Goal: Information Seeking & Learning: Learn about a topic

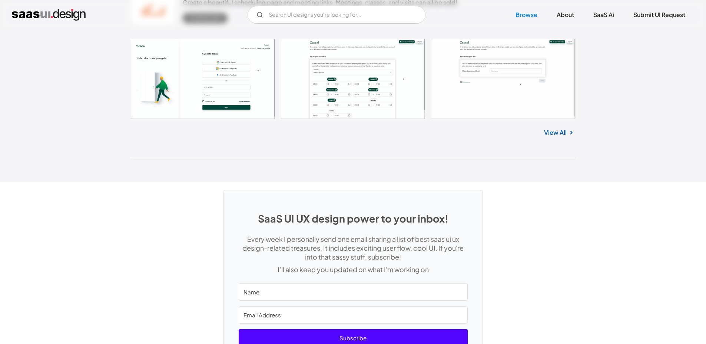
drag, startPoint x: 616, startPoint y: 206, endPoint x: 587, endPoint y: 300, distance: 97.8
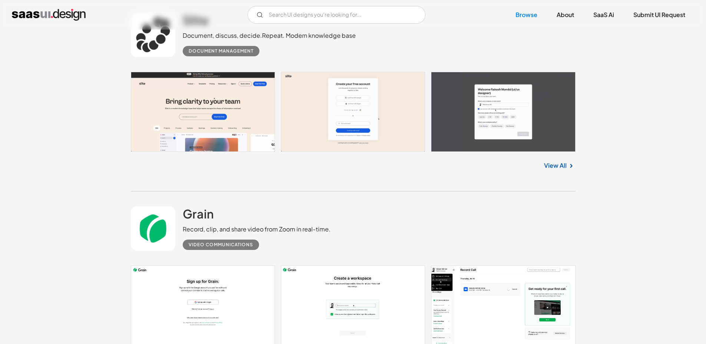
scroll to position [16538, 0]
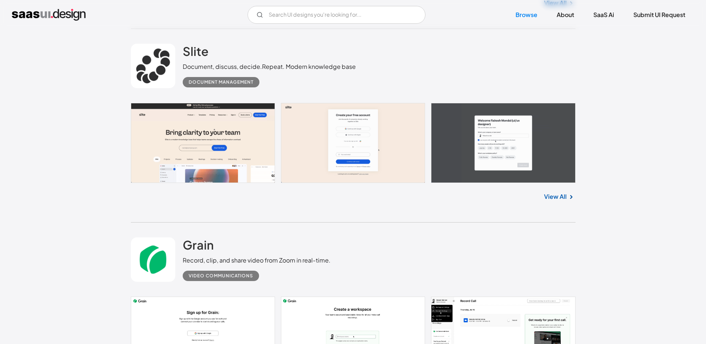
drag, startPoint x: 159, startPoint y: 184, endPoint x: 166, endPoint y: 181, distance: 7.4
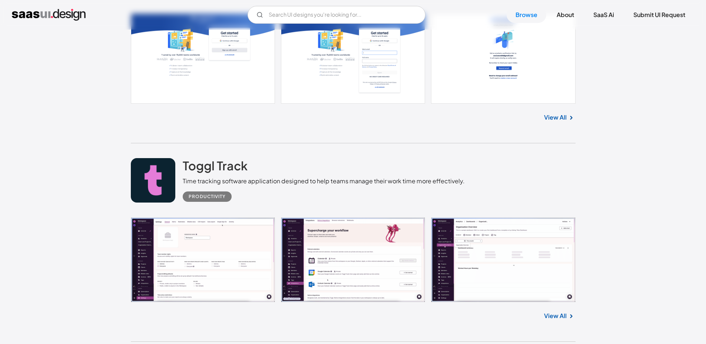
scroll to position [16168, 0]
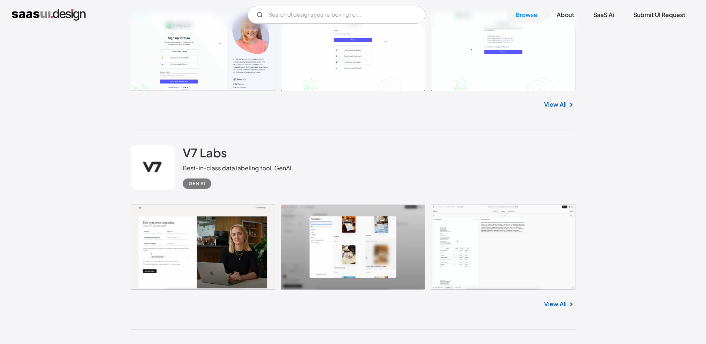
drag, startPoint x: 154, startPoint y: 97, endPoint x: 153, endPoint y: 101, distance: 5.0
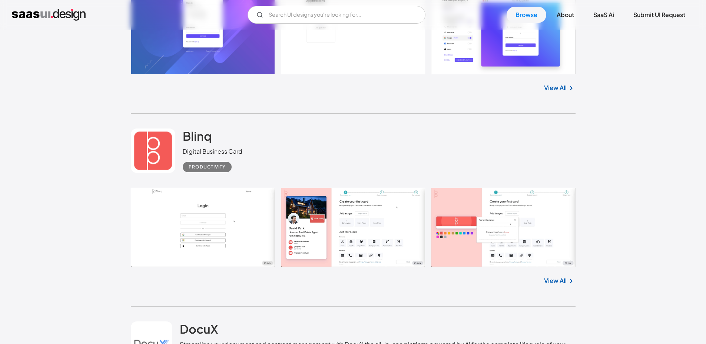
scroll to position [12464, 0]
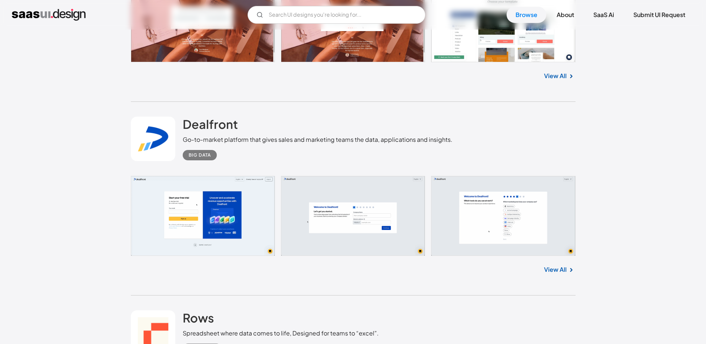
drag, startPoint x: 628, startPoint y: 176, endPoint x: 499, endPoint y: -27, distance: 240.4
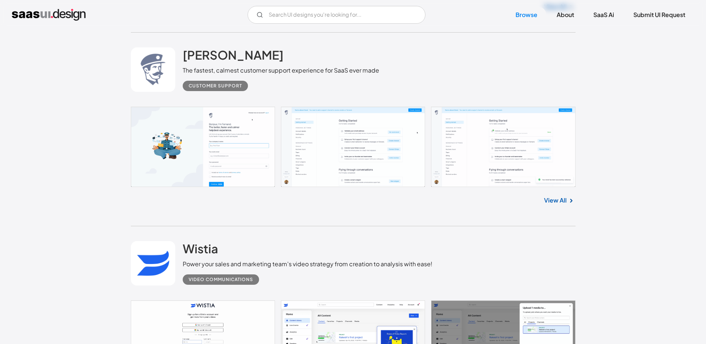
drag, startPoint x: 639, startPoint y: 112, endPoint x: 637, endPoint y: 84, distance: 28.2
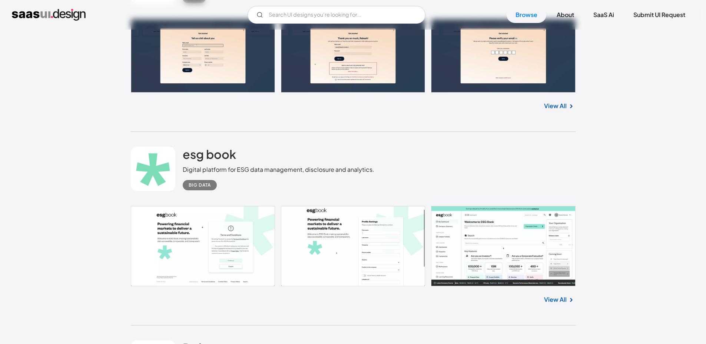
scroll to position [6701, 0]
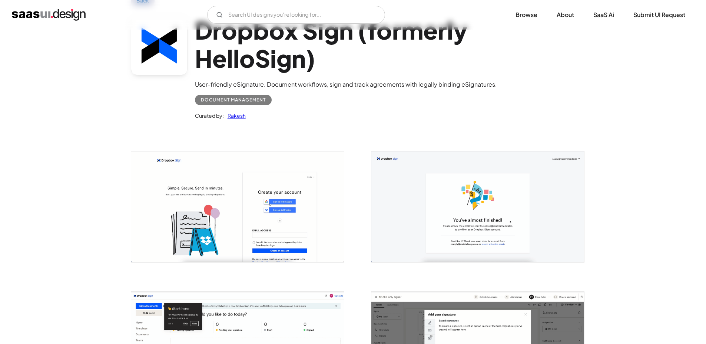
scroll to position [111, 0]
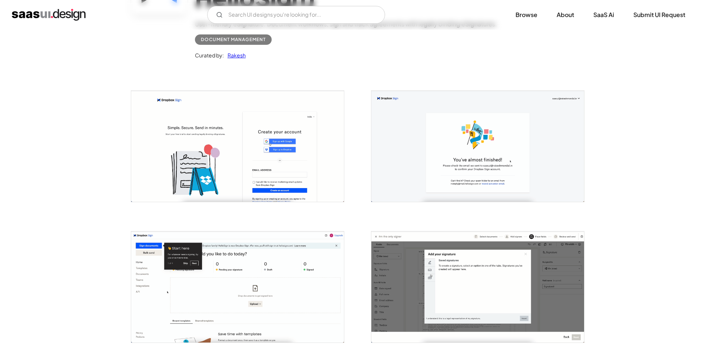
click at [519, 252] on img "open lightbox" at bounding box center [477, 286] width 213 height 111
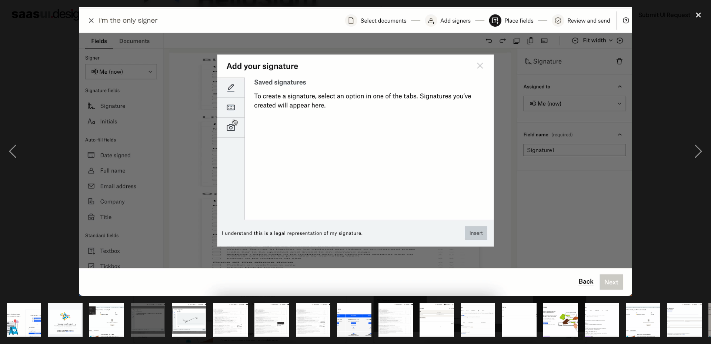
click at [662, 88] on div at bounding box center [355, 151] width 711 height 289
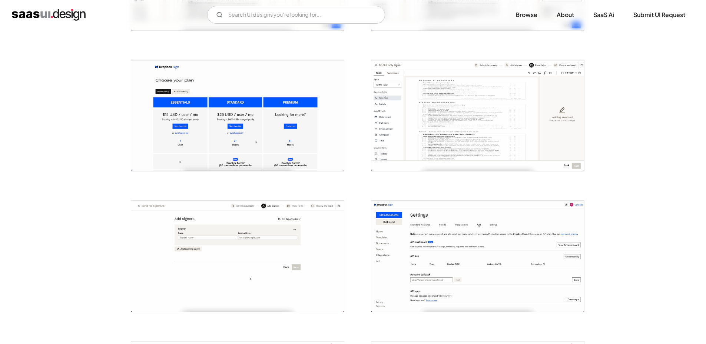
scroll to position [741, 0]
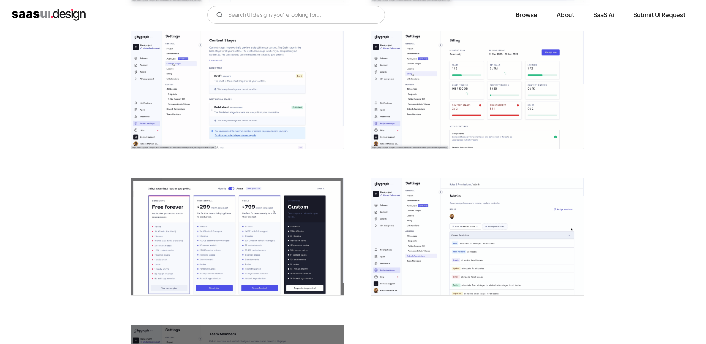
scroll to position [1741, 0]
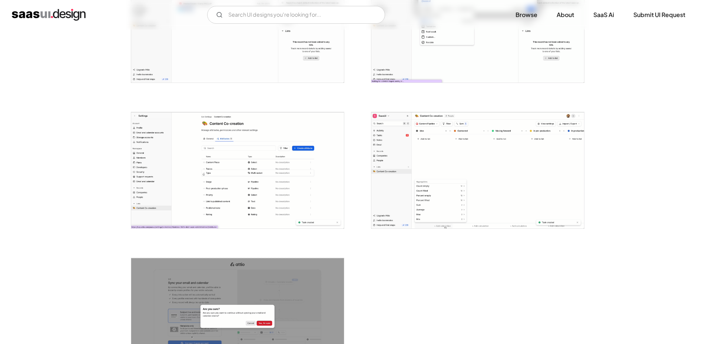
scroll to position [1815, 0]
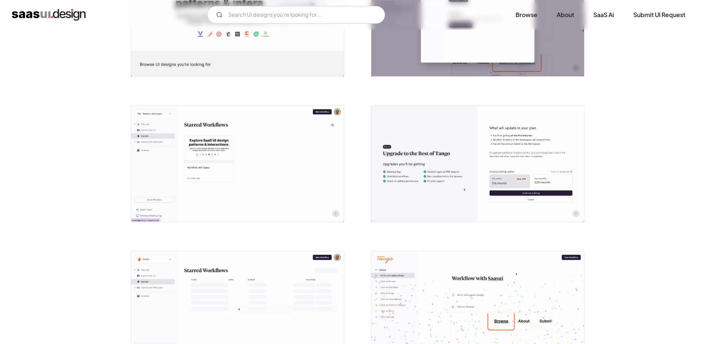
scroll to position [963, 0]
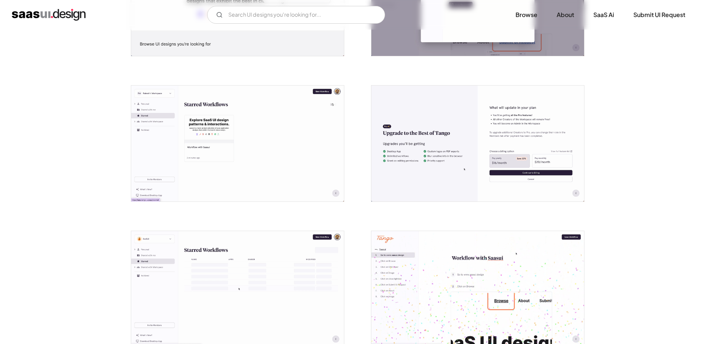
click at [535, 103] on img "open lightbox" at bounding box center [477, 144] width 213 height 116
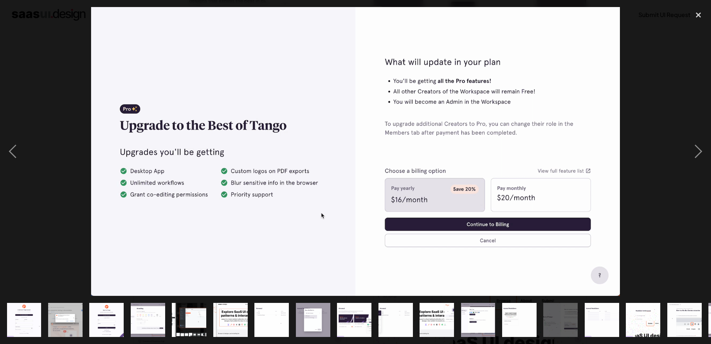
click at [639, 91] on div at bounding box center [355, 151] width 711 height 289
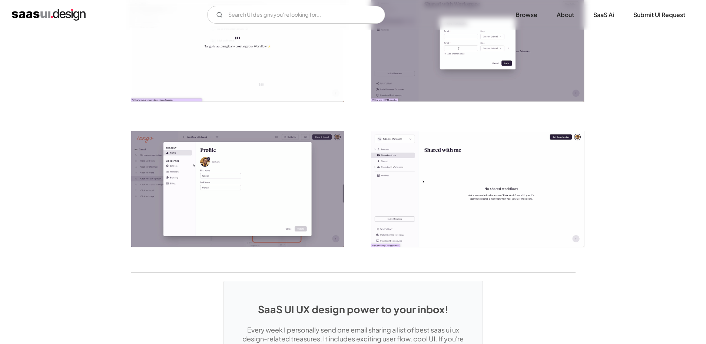
scroll to position [1556, 0]
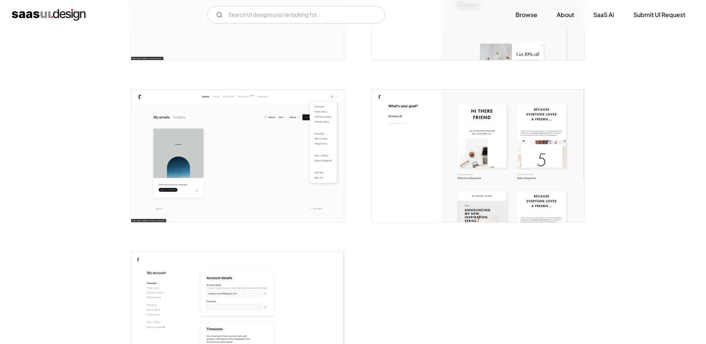
scroll to position [1963, 0]
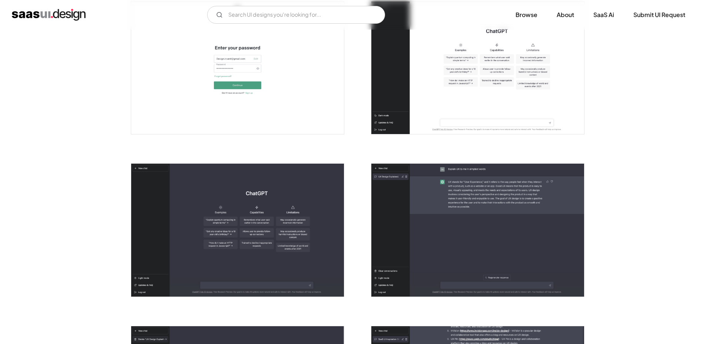
scroll to position [556, 0]
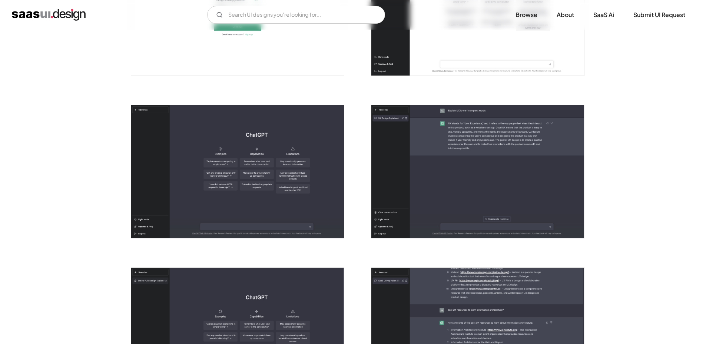
click at [416, 162] on img "open lightbox" at bounding box center [477, 171] width 213 height 133
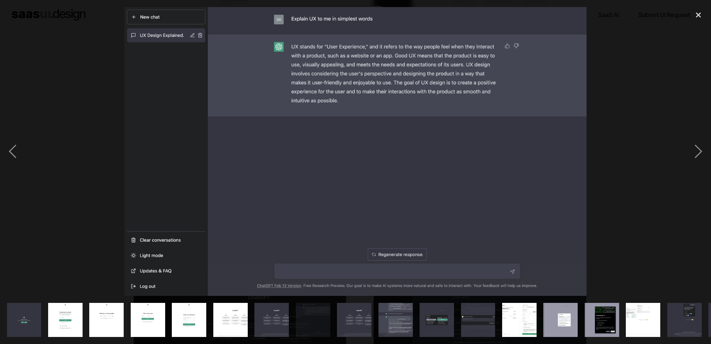
click at [656, 66] on div at bounding box center [355, 151] width 711 height 289
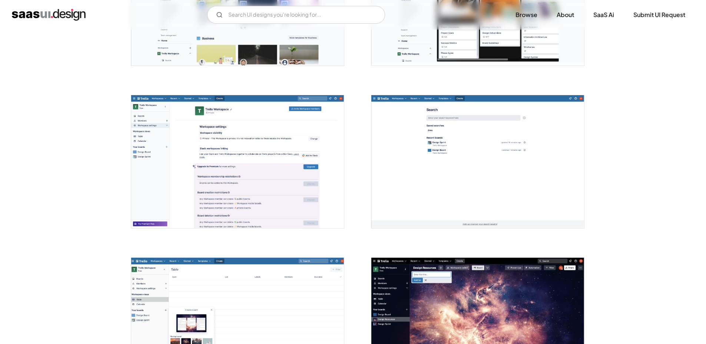
scroll to position [1519, 0]
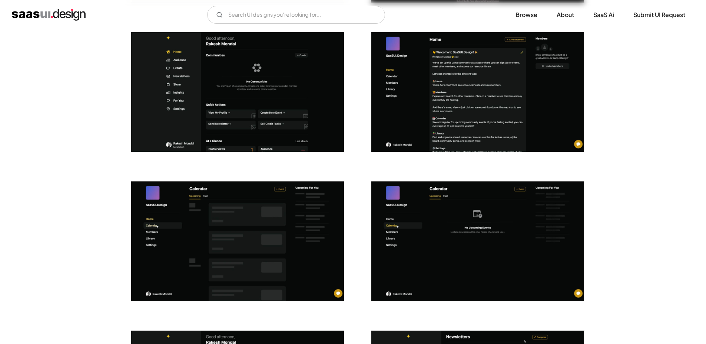
drag, startPoint x: 643, startPoint y: 236, endPoint x: 652, endPoint y: 310, distance: 74.6
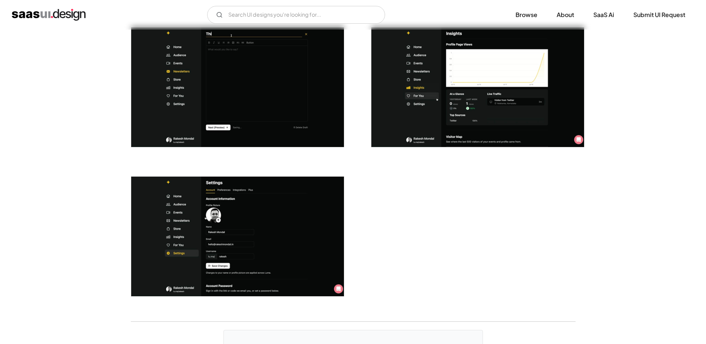
drag, startPoint x: 639, startPoint y: 291, endPoint x: 643, endPoint y: 330, distance: 39.0
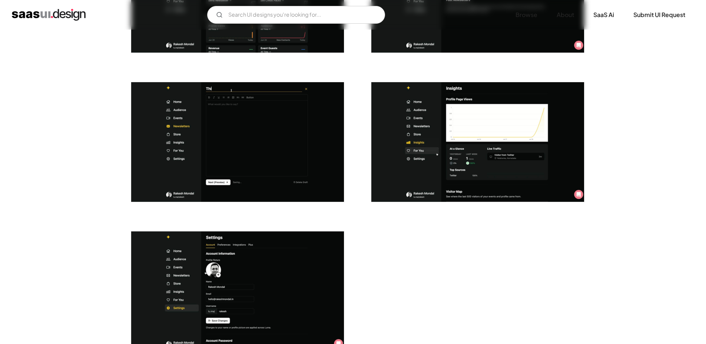
drag, startPoint x: 656, startPoint y: 179, endPoint x: 631, endPoint y: 149, distance: 38.6
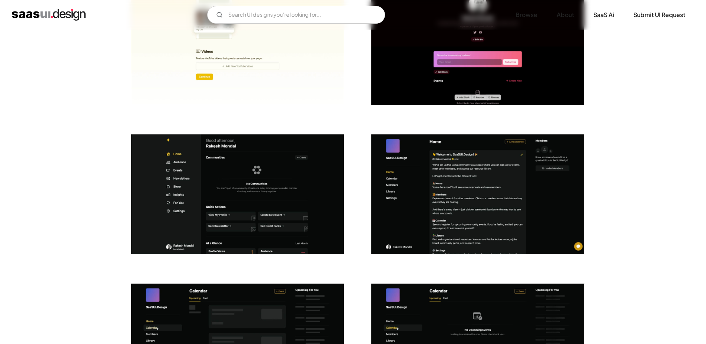
scroll to position [1215, 0]
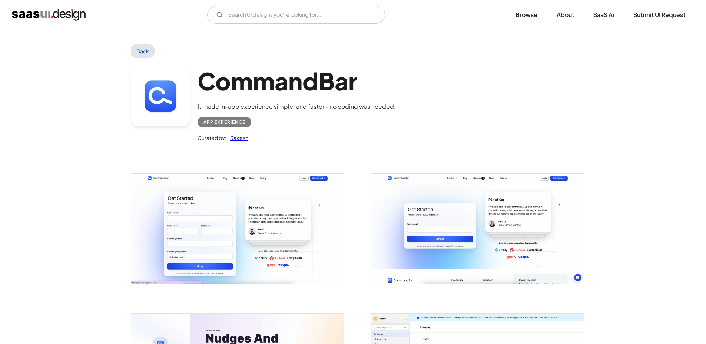
drag, startPoint x: 609, startPoint y: 143, endPoint x: 478, endPoint y: -45, distance: 228.8
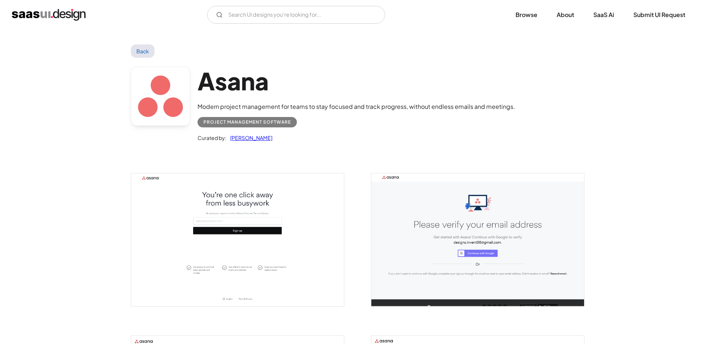
drag, startPoint x: 654, startPoint y: 172, endPoint x: 605, endPoint y: -26, distance: 203.7
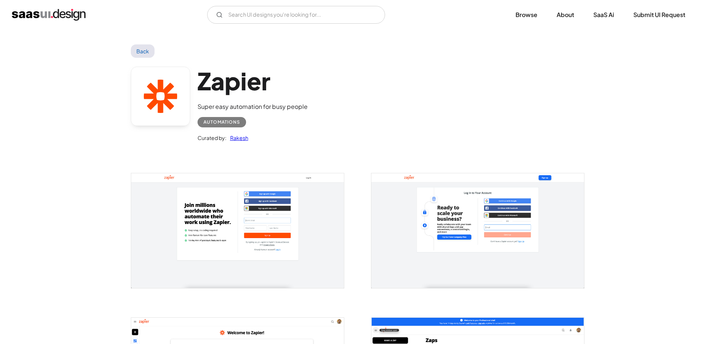
drag, startPoint x: 424, startPoint y: 209, endPoint x: 422, endPoint y: 73, distance: 136.7
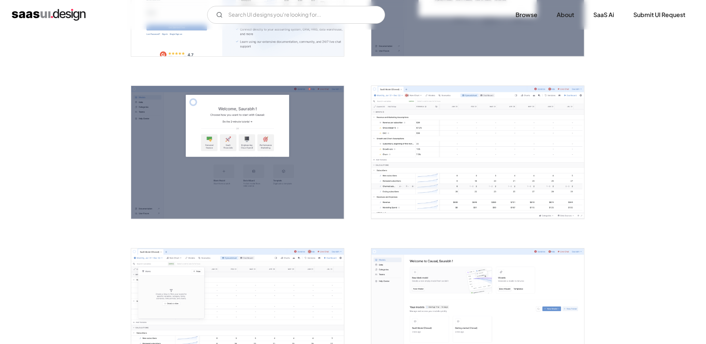
scroll to position [259, 0]
click at [409, 152] on img "open lightbox" at bounding box center [477, 152] width 213 height 133
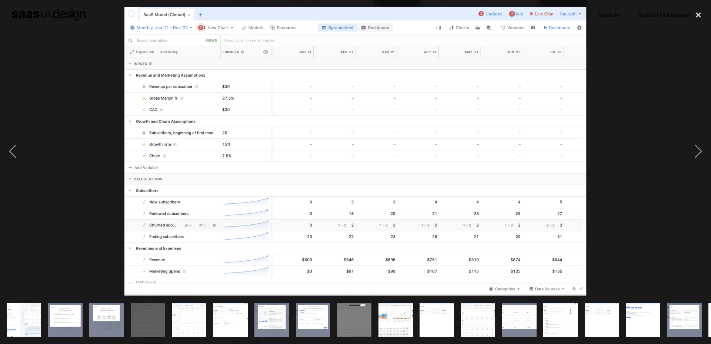
drag, startPoint x: 604, startPoint y: 141, endPoint x: 614, endPoint y: 148, distance: 12.0
click at [604, 141] on div at bounding box center [355, 151] width 711 height 289
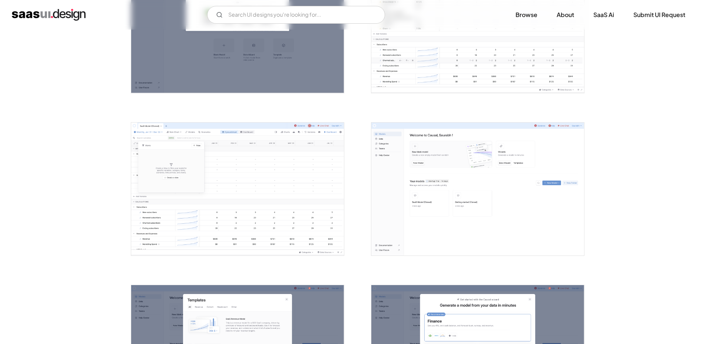
scroll to position [444, 0]
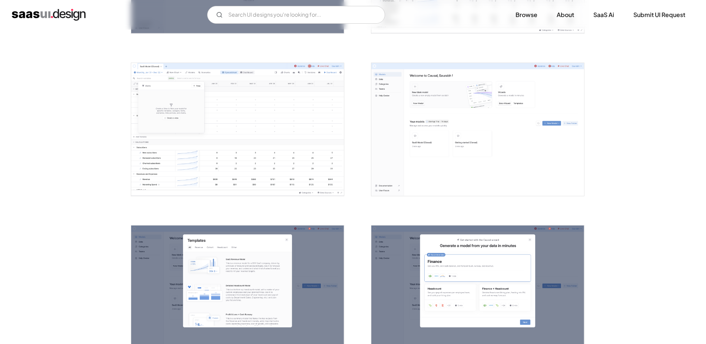
click at [390, 150] on img "open lightbox" at bounding box center [477, 129] width 213 height 133
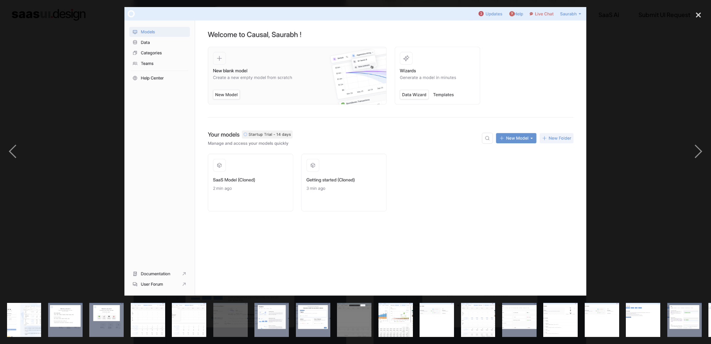
click at [665, 42] on div at bounding box center [355, 151] width 711 height 289
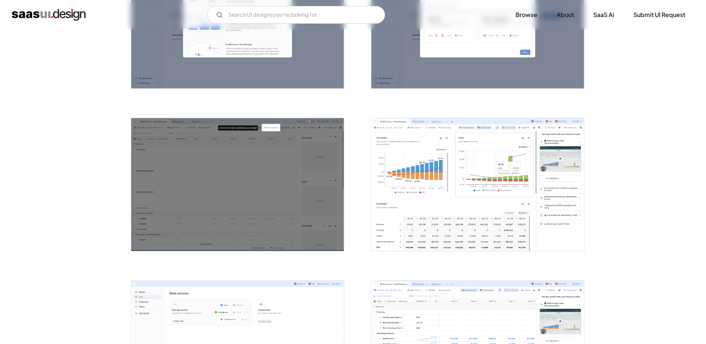
scroll to position [741, 0]
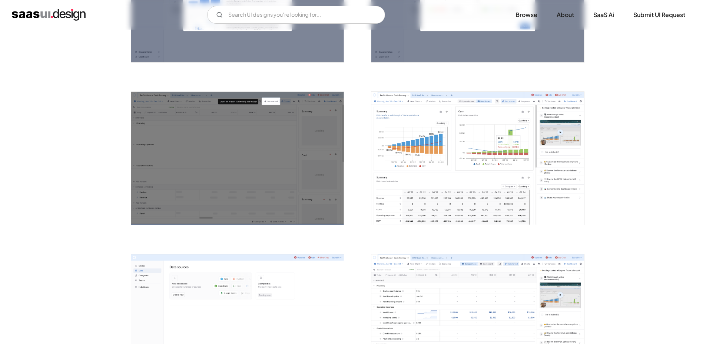
click at [414, 154] on img "open lightbox" at bounding box center [477, 158] width 213 height 133
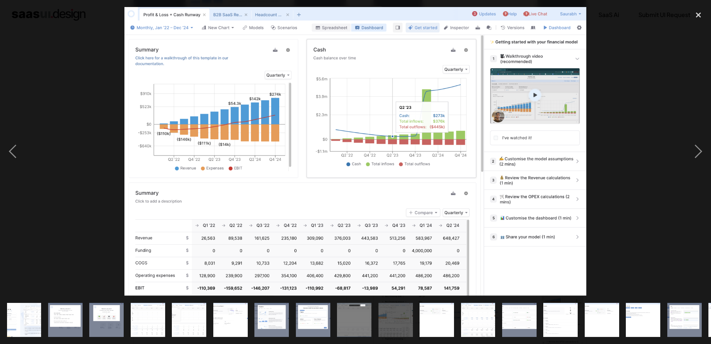
click at [636, 31] on div at bounding box center [355, 151] width 711 height 289
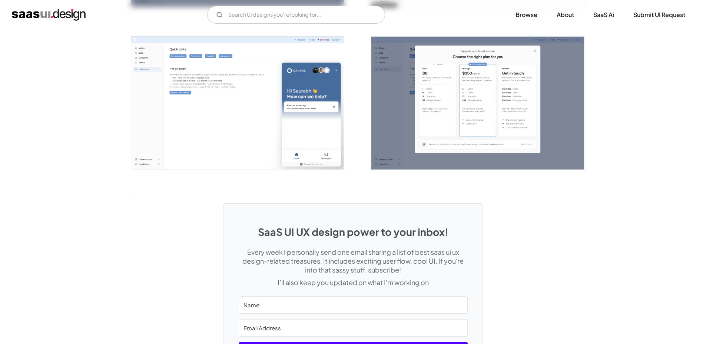
scroll to position [1703, 0]
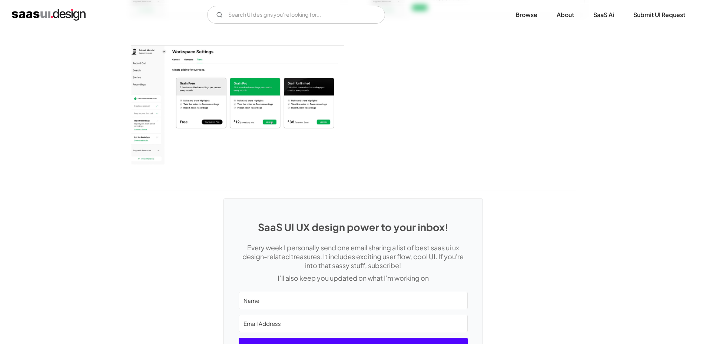
scroll to position [1113, 0]
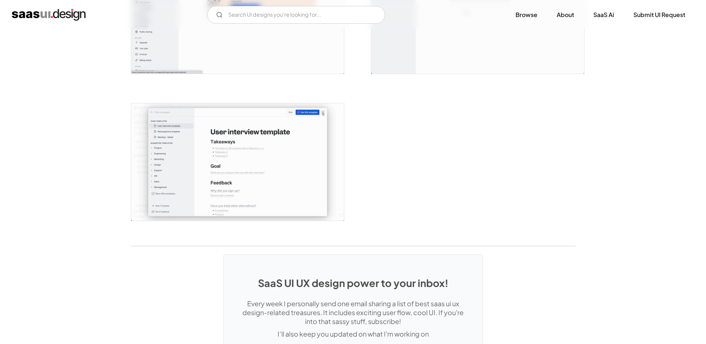
scroll to position [1926, 0]
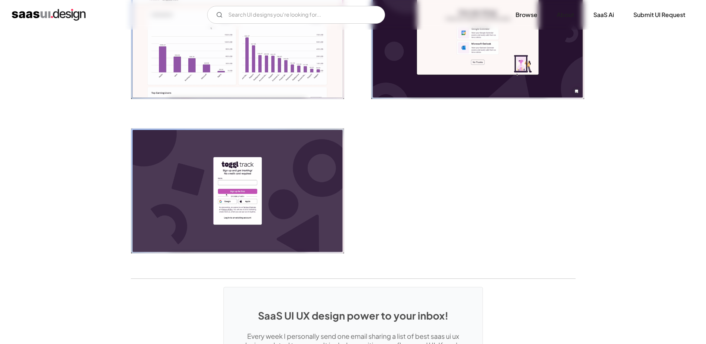
scroll to position [1667, 0]
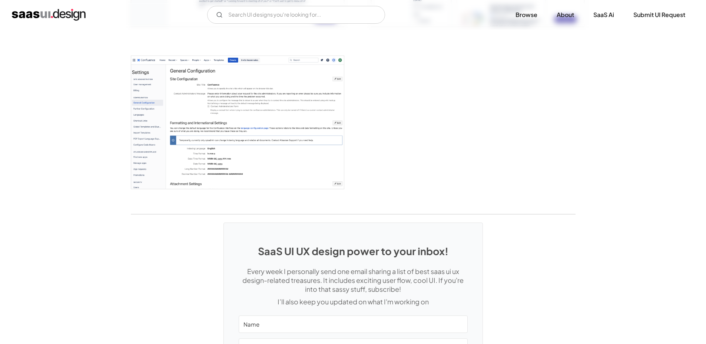
scroll to position [2148, 0]
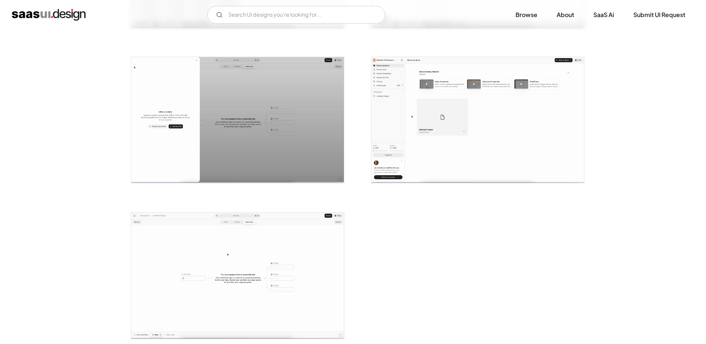
scroll to position [1704, 0]
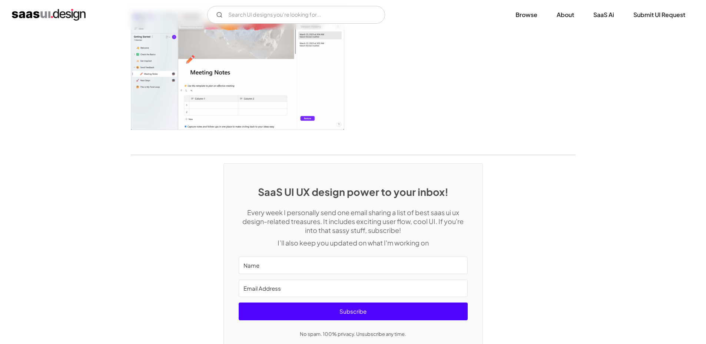
scroll to position [1985, 0]
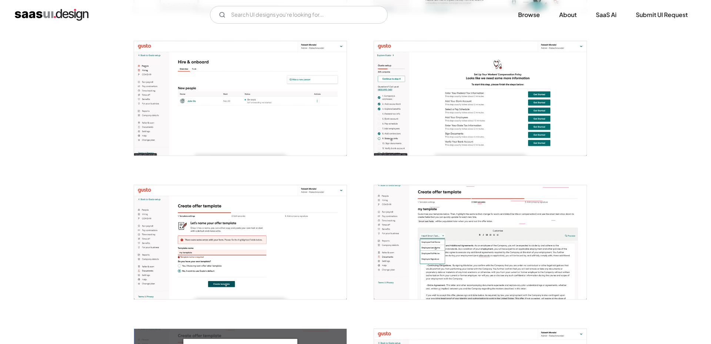
scroll to position [1445, 0]
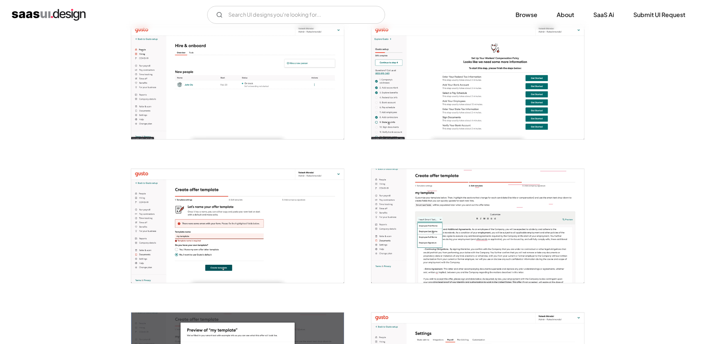
click at [306, 106] on img "open lightbox" at bounding box center [237, 82] width 213 height 114
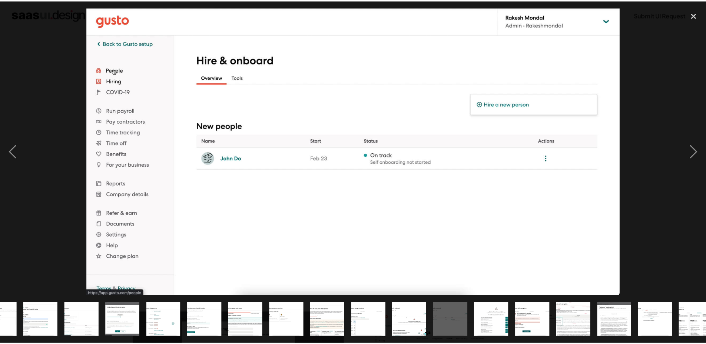
scroll to position [0, 328]
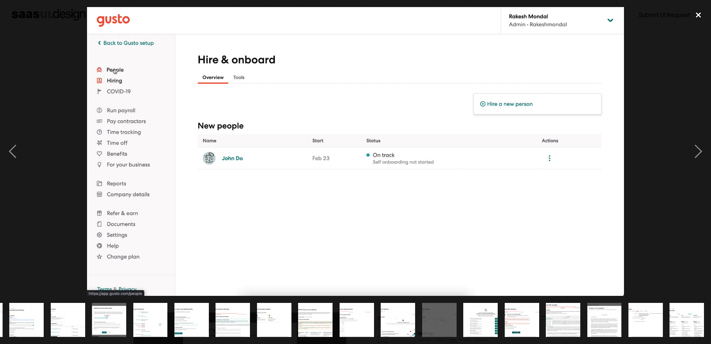
click at [696, 9] on div "close lightbox" at bounding box center [698, 15] width 25 height 16
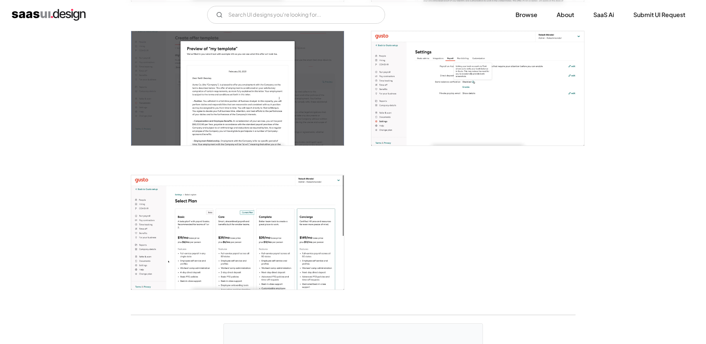
scroll to position [1741, 0]
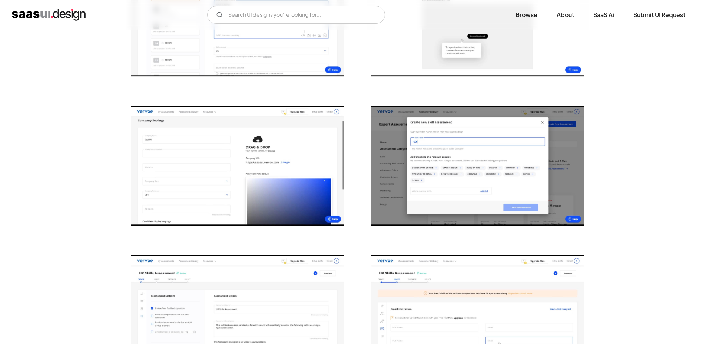
scroll to position [593, 0]
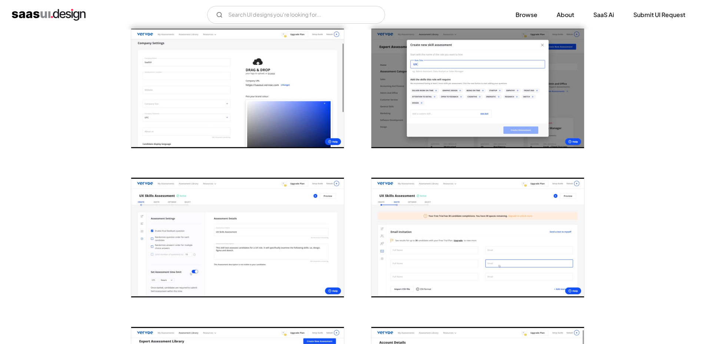
click at [445, 84] on img "open lightbox" at bounding box center [477, 89] width 213 height 120
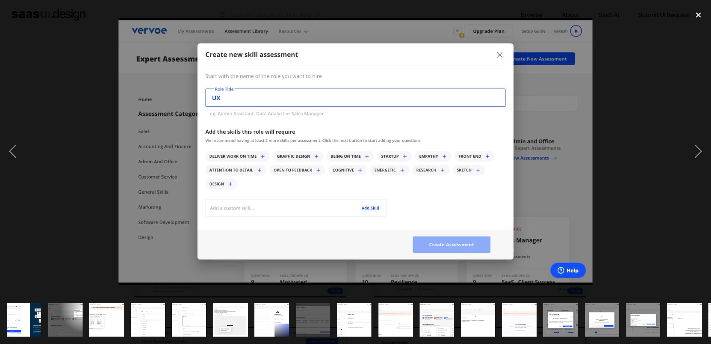
click at [594, 88] on div at bounding box center [355, 151] width 711 height 289
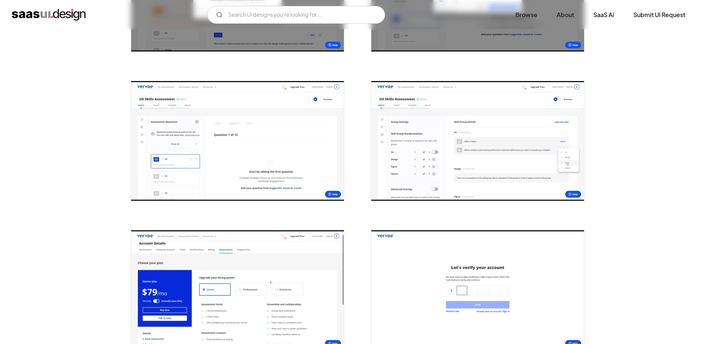
scroll to position [1296, 0]
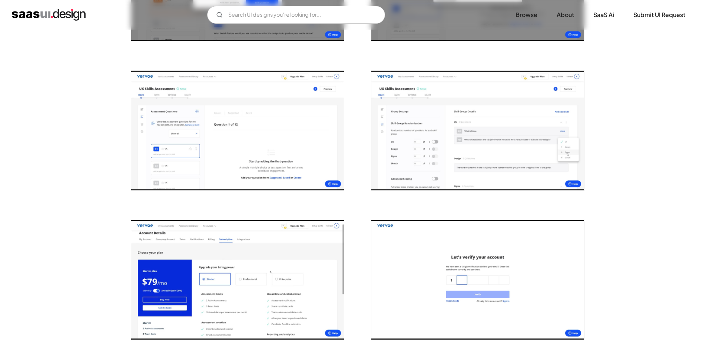
click at [483, 123] on img "open lightbox" at bounding box center [477, 131] width 213 height 120
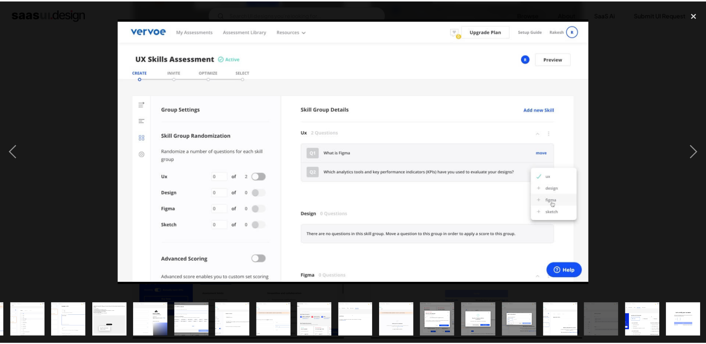
scroll to position [0, 121]
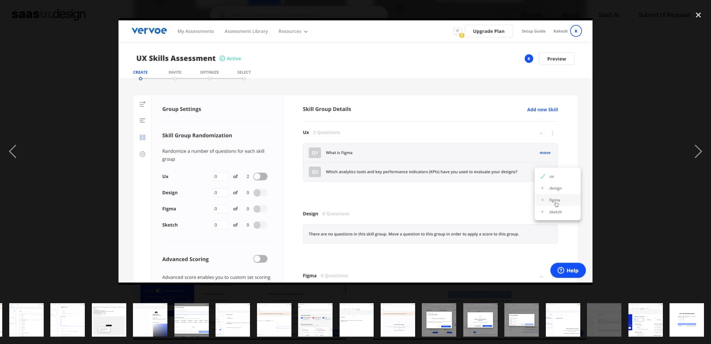
click at [672, 77] on div at bounding box center [355, 151] width 711 height 289
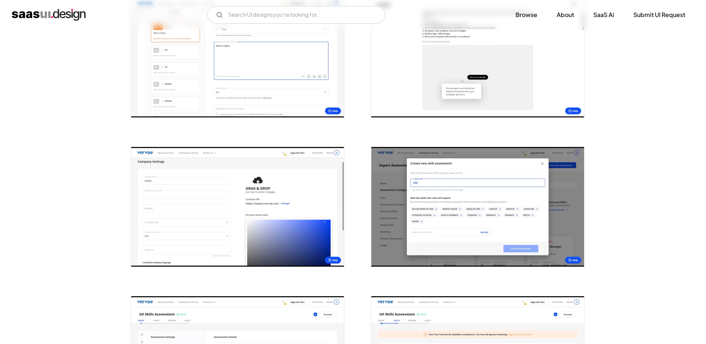
scroll to position [0, 0]
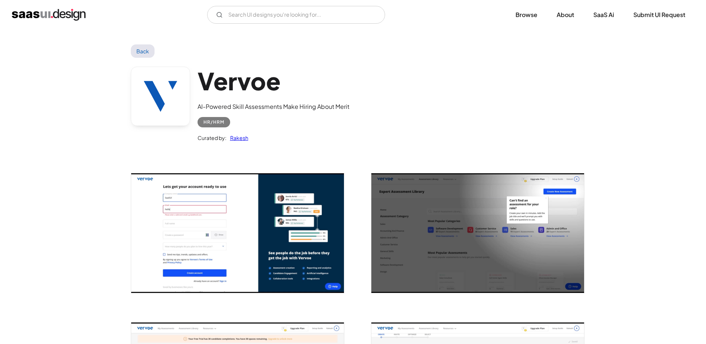
drag, startPoint x: 609, startPoint y: 153, endPoint x: 599, endPoint y: -17, distance: 170.7
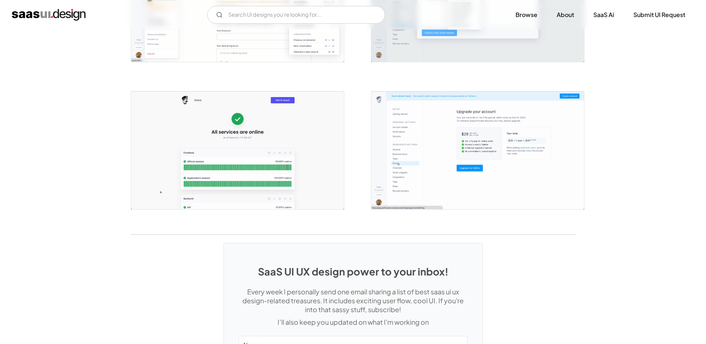
scroll to position [1519, 0]
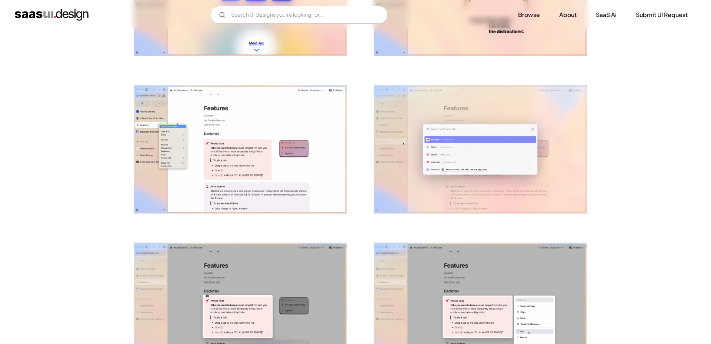
scroll to position [185, 0]
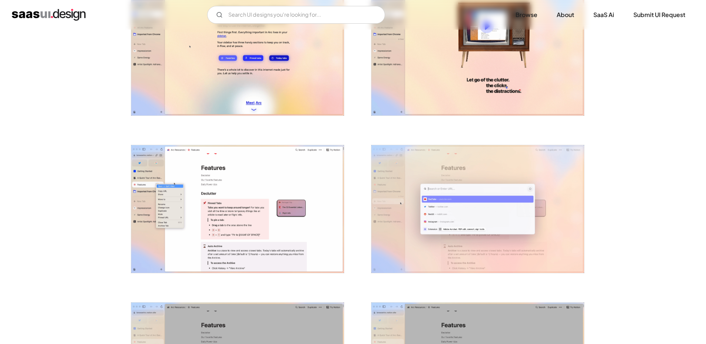
drag, startPoint x: 502, startPoint y: 99, endPoint x: 474, endPoint y: 63, distance: 44.8
click at [474, 63] on img "open lightbox" at bounding box center [477, 51] width 213 height 127
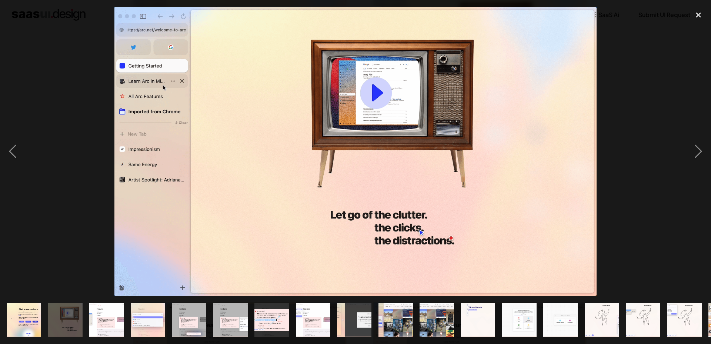
click at [614, 86] on div at bounding box center [355, 151] width 711 height 289
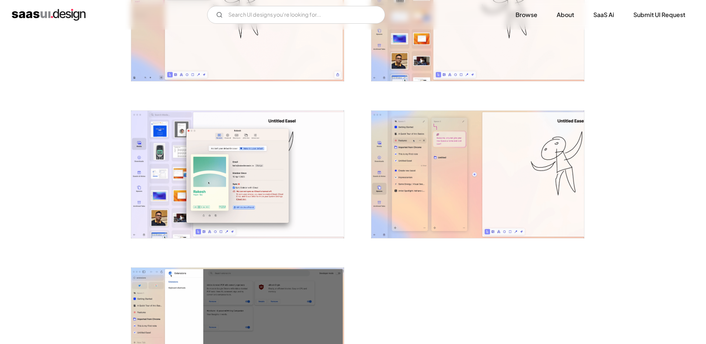
scroll to position [1581, 0]
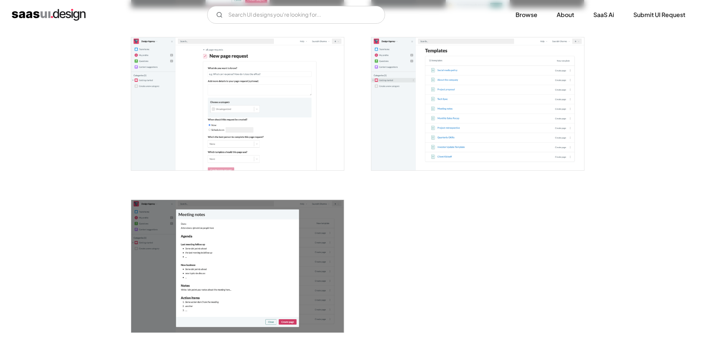
scroll to position [2037, 0]
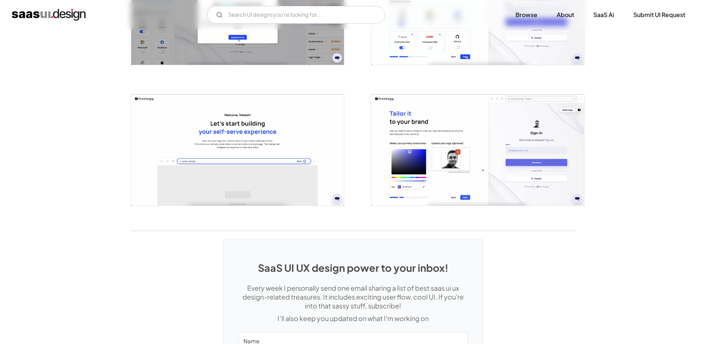
scroll to position [1630, 0]
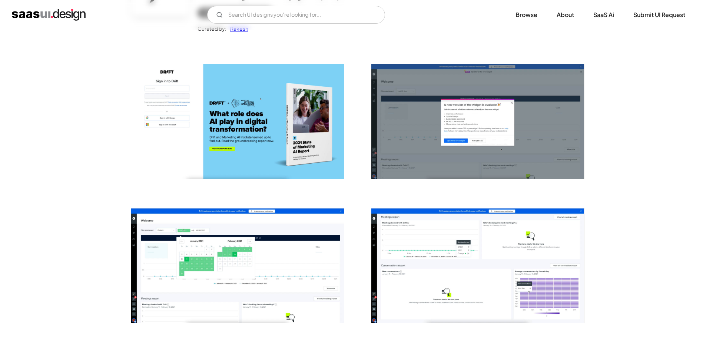
scroll to position [222, 0]
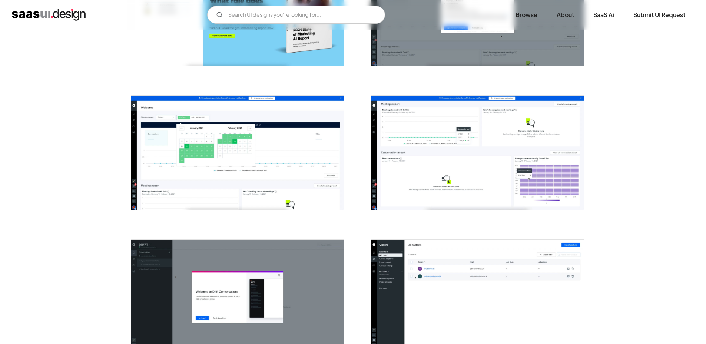
click at [459, 167] on img "open lightbox" at bounding box center [477, 153] width 213 height 114
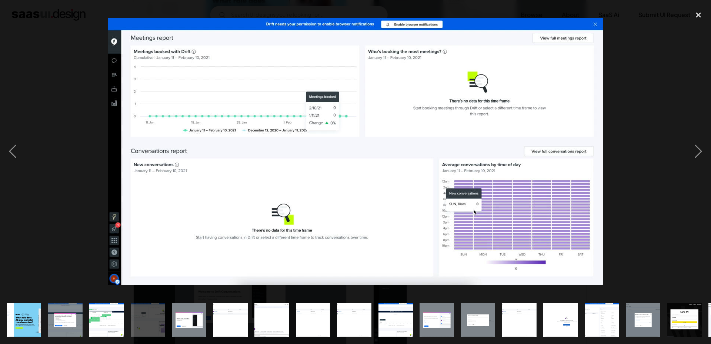
click at [650, 54] on div at bounding box center [355, 151] width 711 height 289
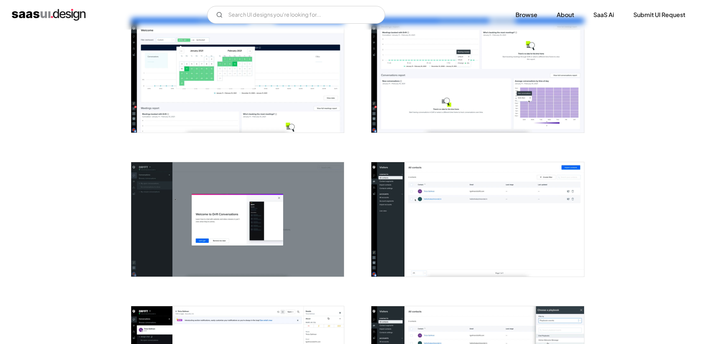
scroll to position [407, 0]
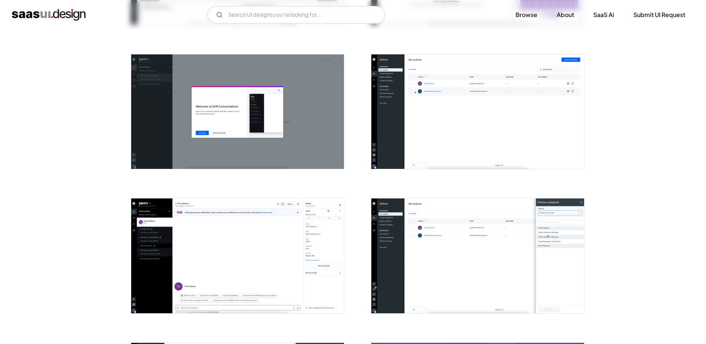
click at [508, 97] on img "open lightbox" at bounding box center [477, 111] width 213 height 114
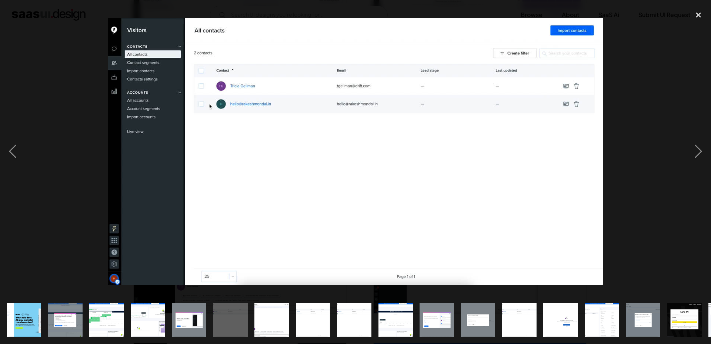
click at [621, 59] on div at bounding box center [355, 151] width 711 height 289
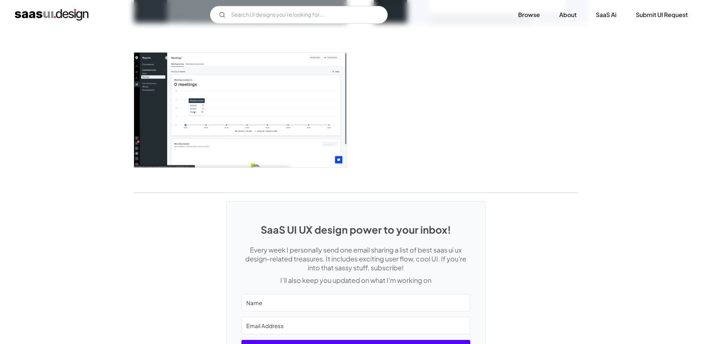
scroll to position [1795, 0]
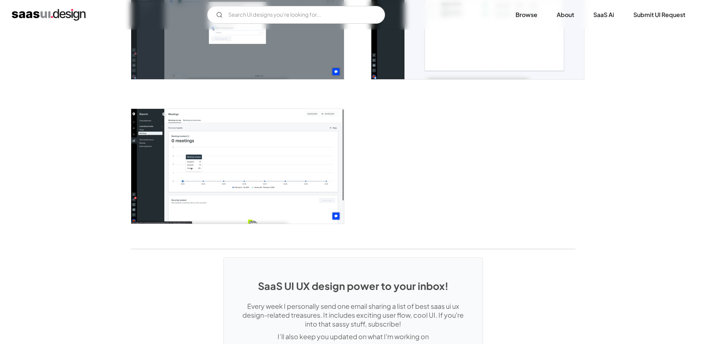
click at [279, 160] on img "open lightbox" at bounding box center [237, 166] width 213 height 114
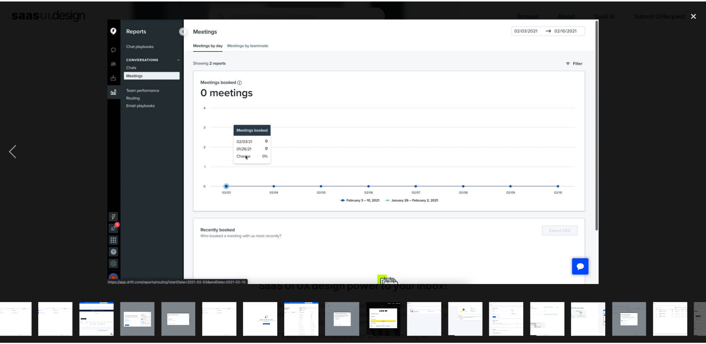
scroll to position [0, 328]
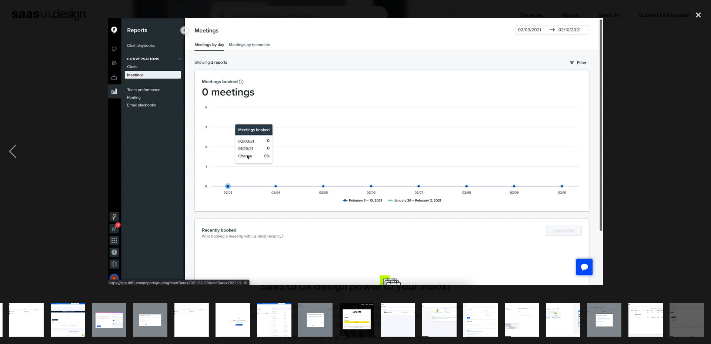
click at [638, 106] on div at bounding box center [355, 151] width 711 height 289
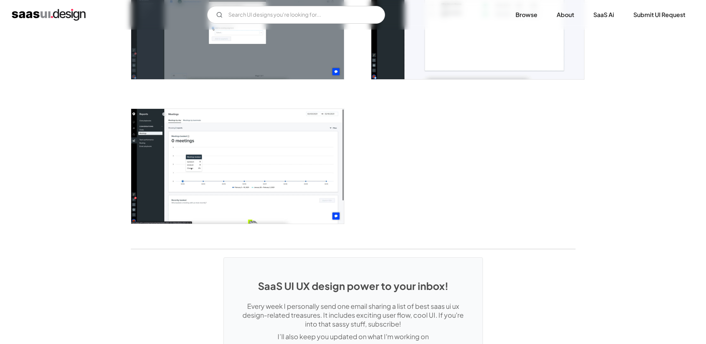
scroll to position [0, 0]
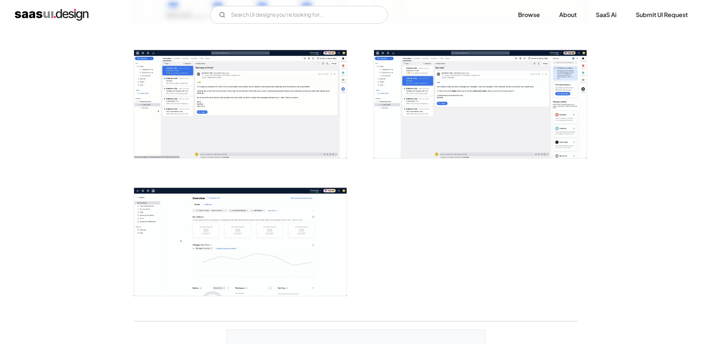
scroll to position [1741, 0]
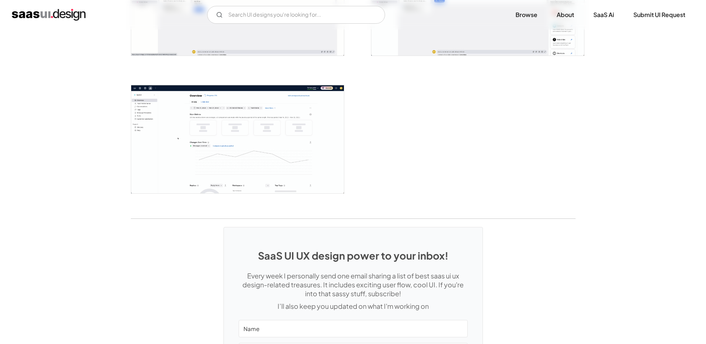
click at [266, 150] on img "open lightbox" at bounding box center [237, 139] width 213 height 108
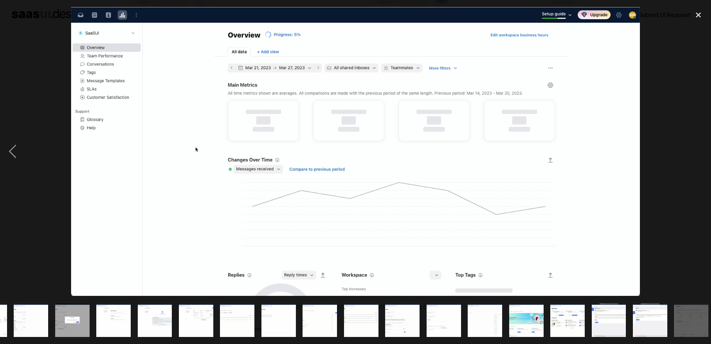
scroll to position [0, 328]
